Goal: Find specific page/section

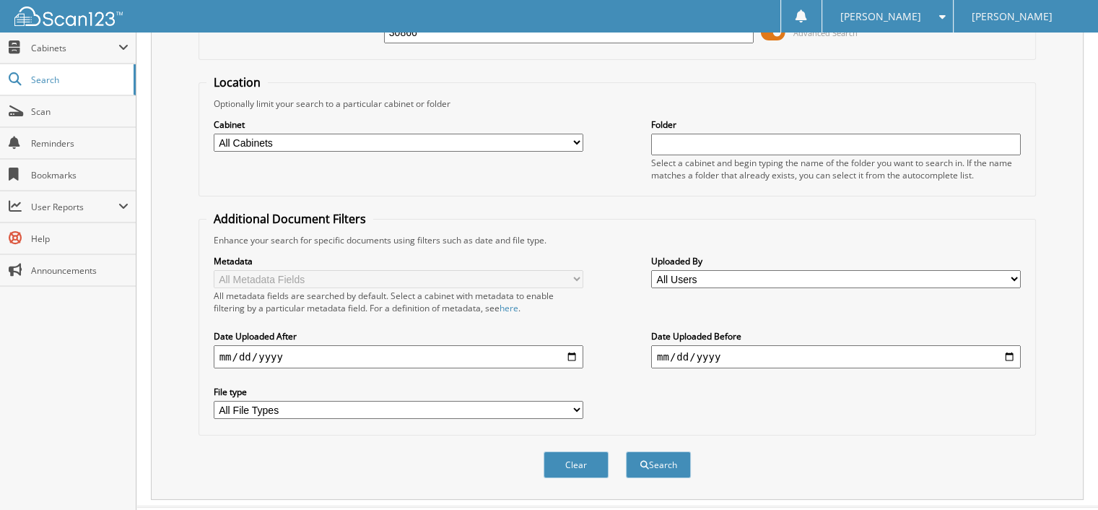
scroll to position [133, 0]
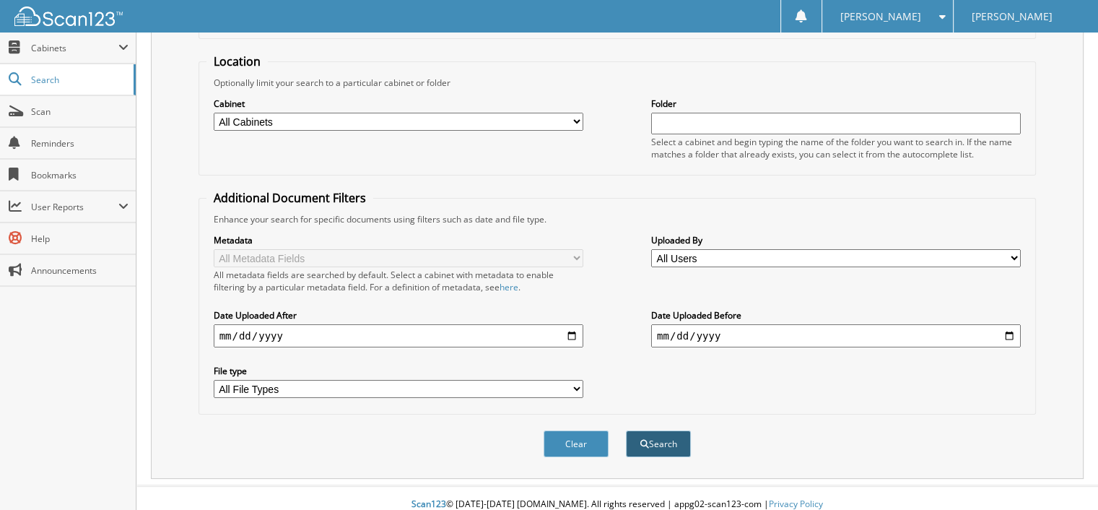
type input "30866"
click at [660, 430] on button "Search" at bounding box center [658, 443] width 65 height 27
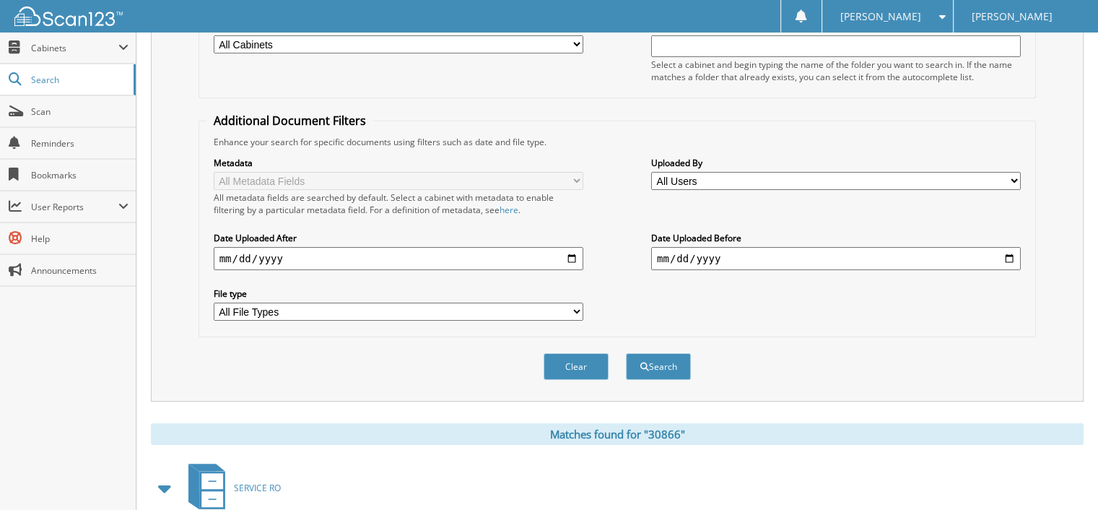
scroll to position [217, 0]
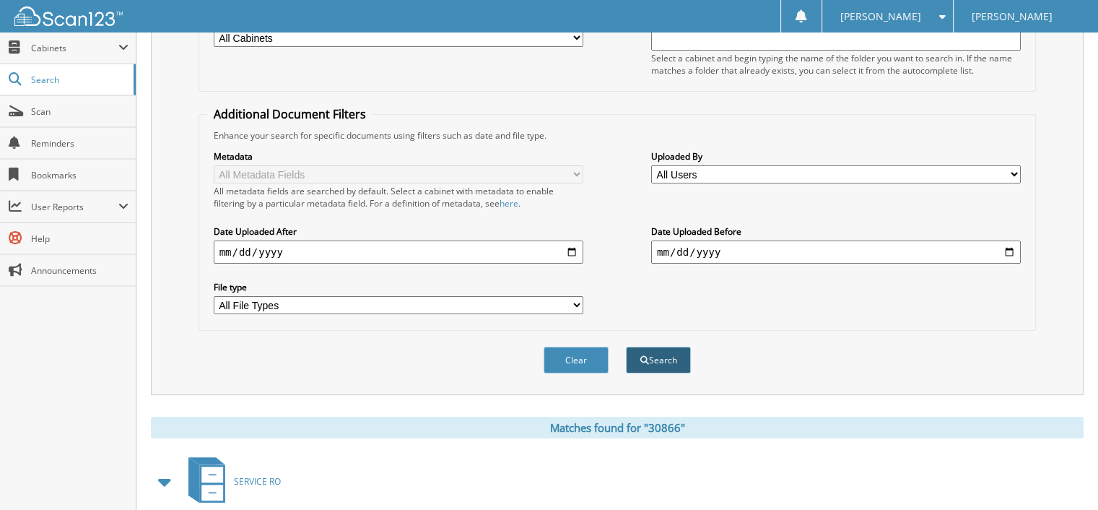
click at [669, 349] on button "Search" at bounding box center [658, 359] width 65 height 27
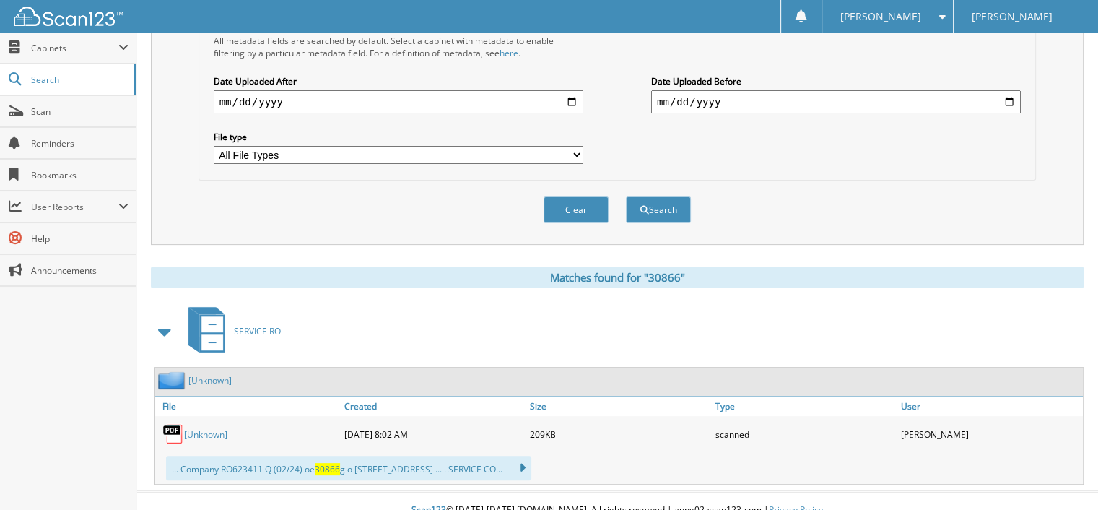
scroll to position [370, 0]
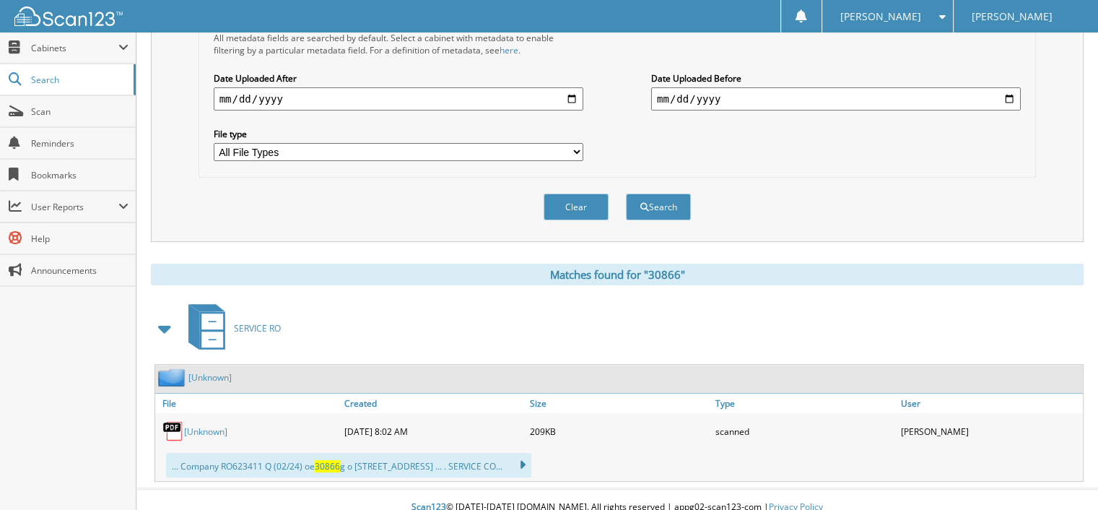
click at [193, 425] on link "[Unknown]" at bounding box center [205, 431] width 43 height 12
click at [585, 193] on button "Clear" at bounding box center [575, 206] width 65 height 27
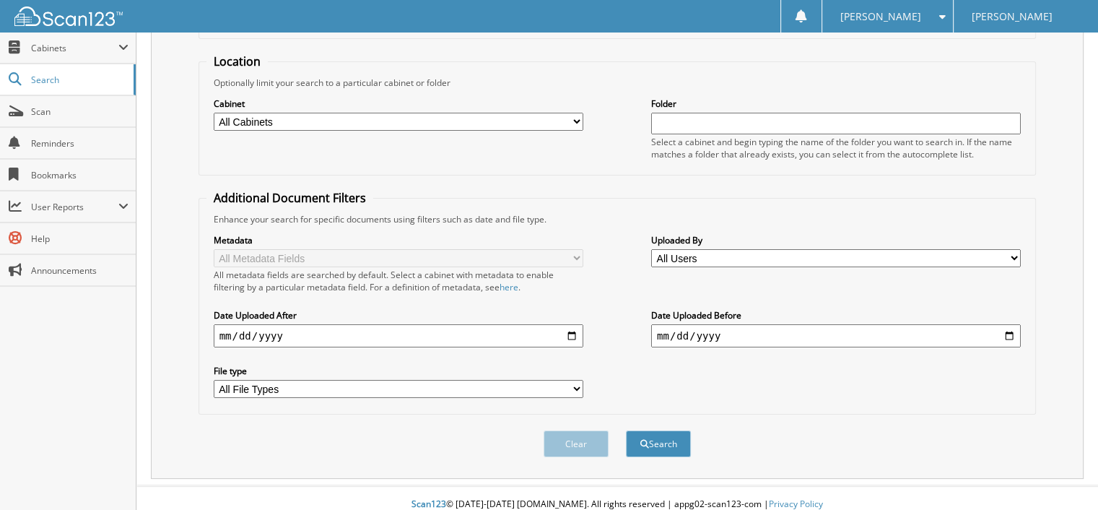
scroll to position [0, 0]
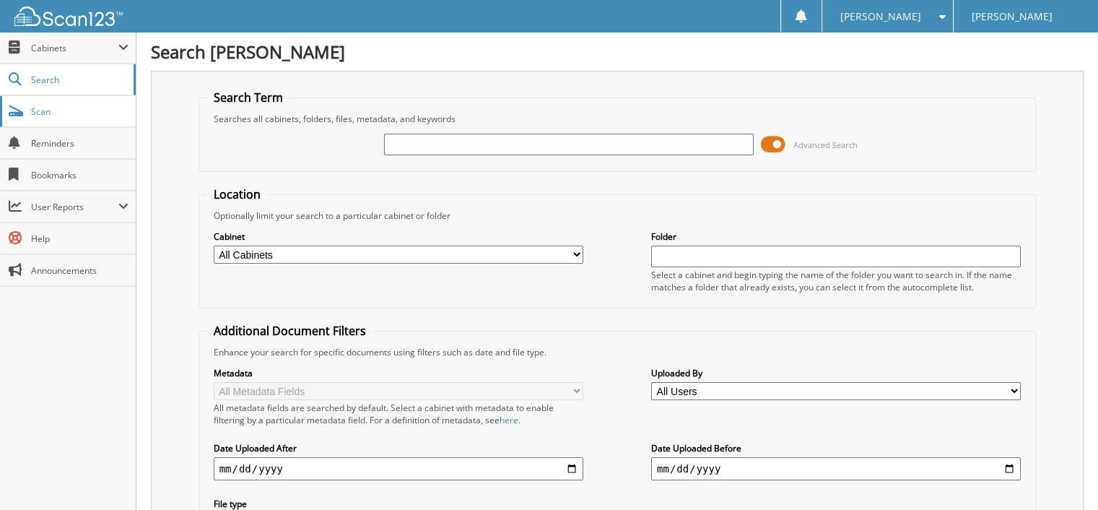
click at [84, 110] on span "Scan" at bounding box center [79, 111] width 97 height 12
